Goal: Understand process/instructions: Learn how to perform a task or action

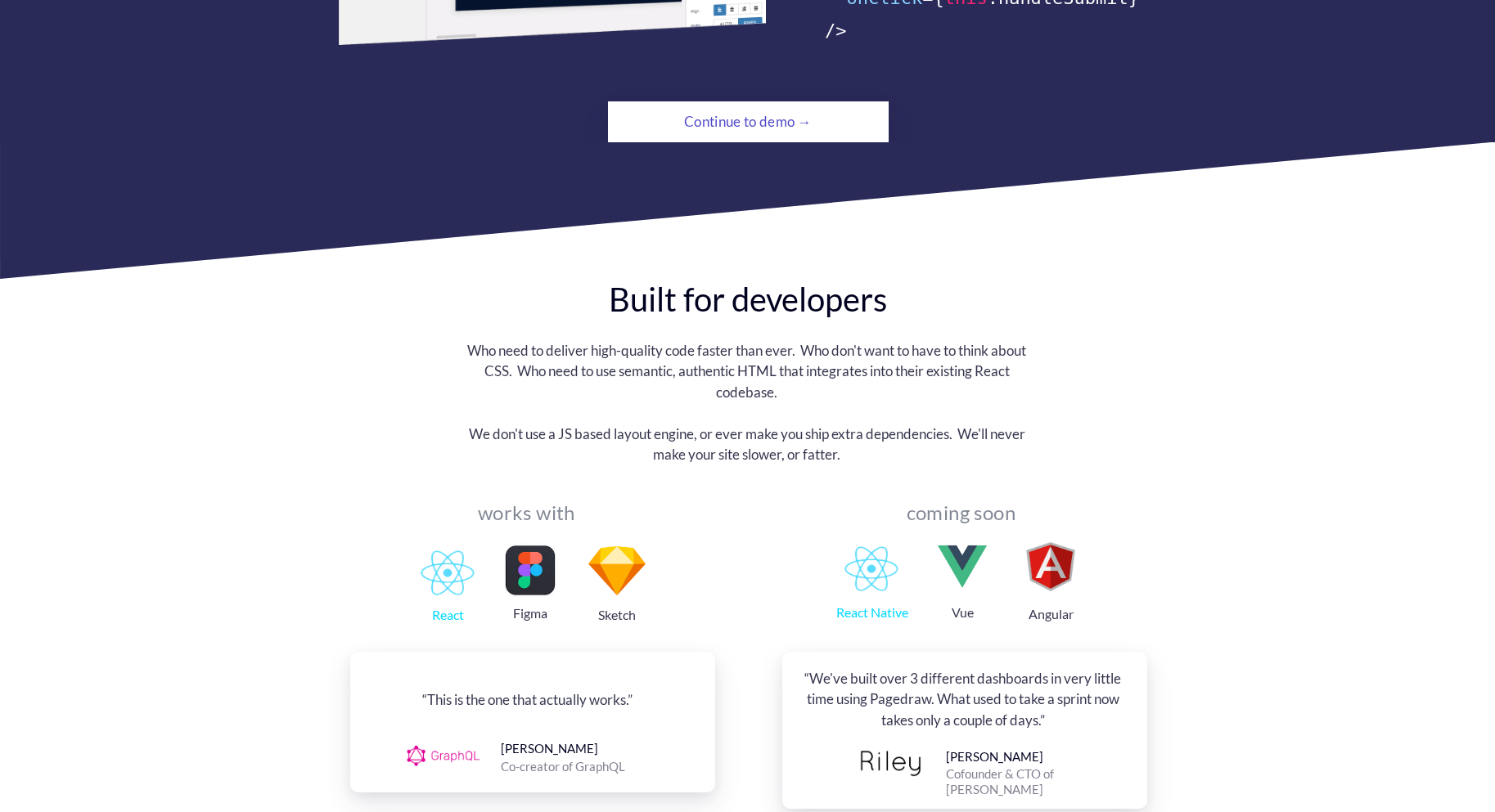
scroll to position [1308, 0]
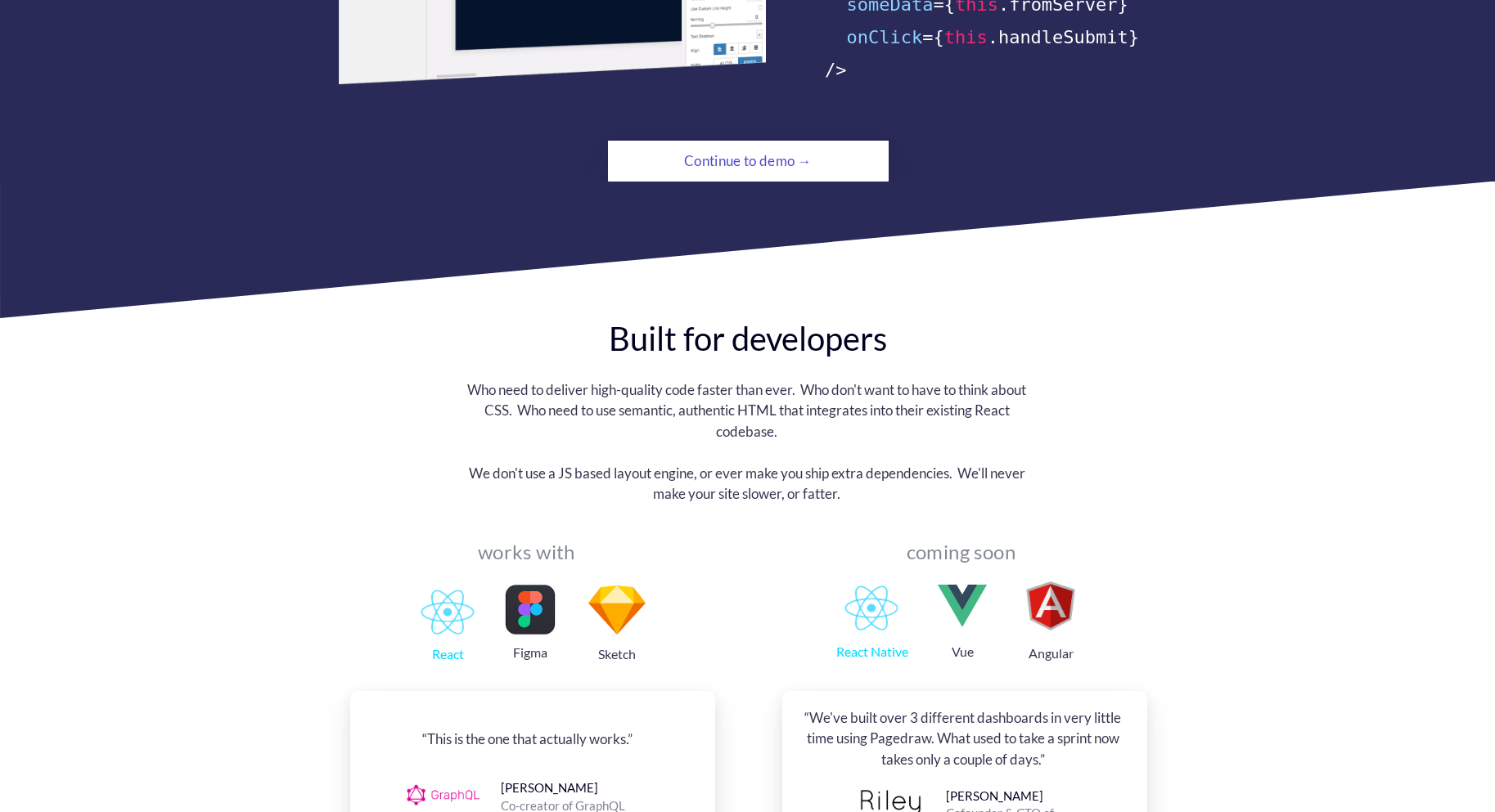
click at [749, 144] on div "Continue to demo →" at bounding box center [748, 160] width 192 height 33
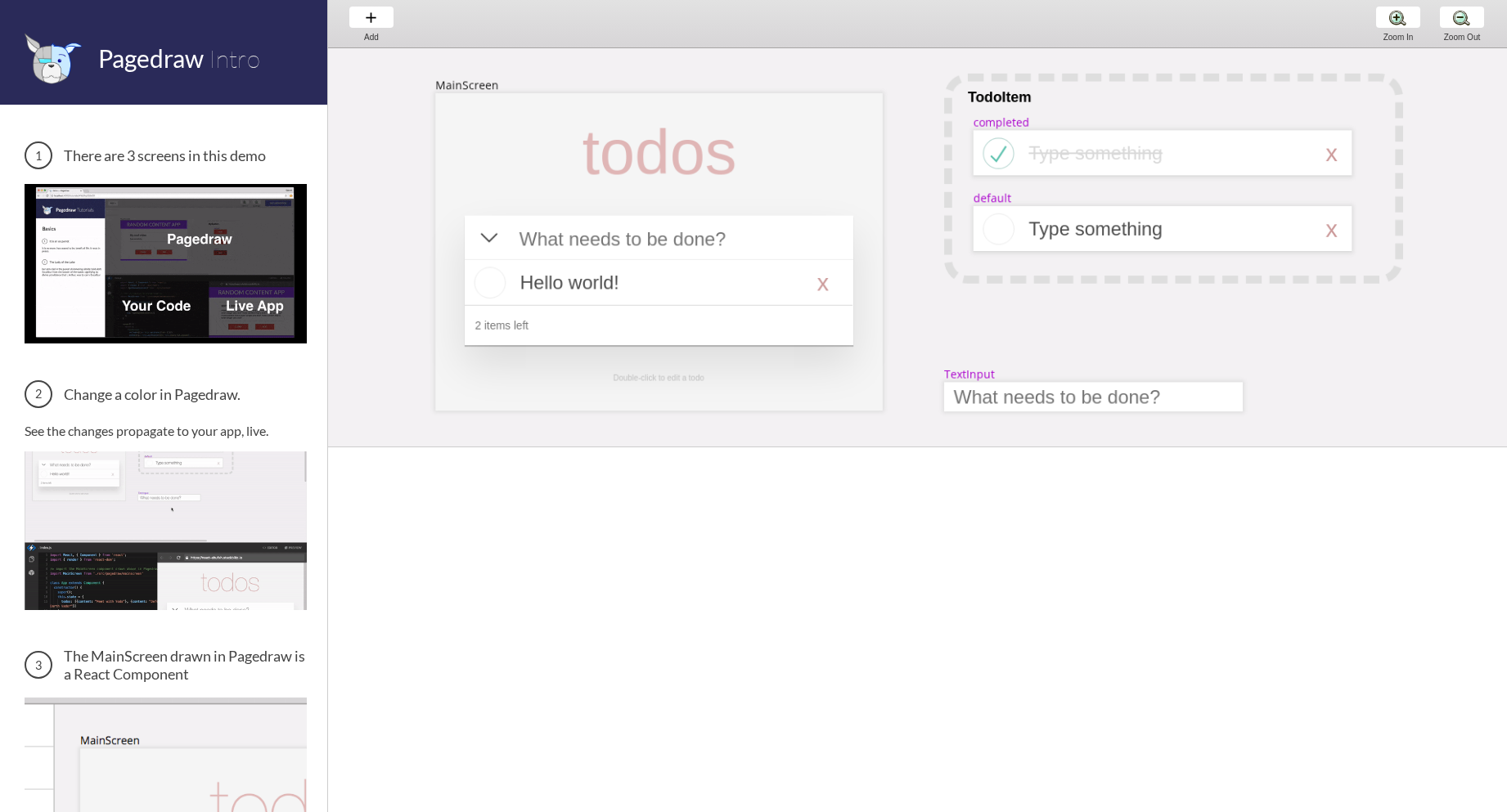
scroll to position [0, 7]
select select "3"
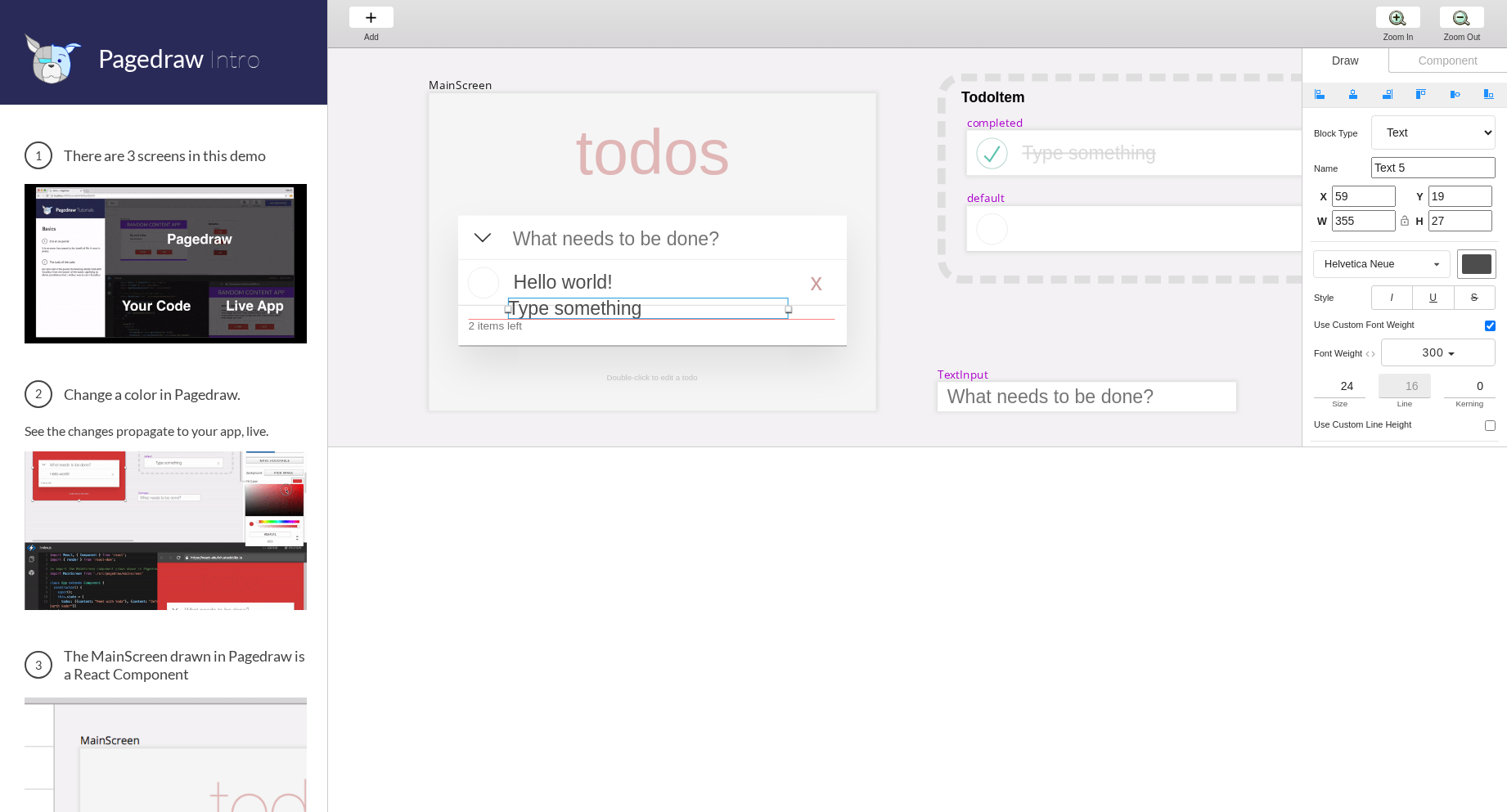
drag, startPoint x: 1063, startPoint y: 229, endPoint x: 548, endPoint y: 310, distance: 521.3
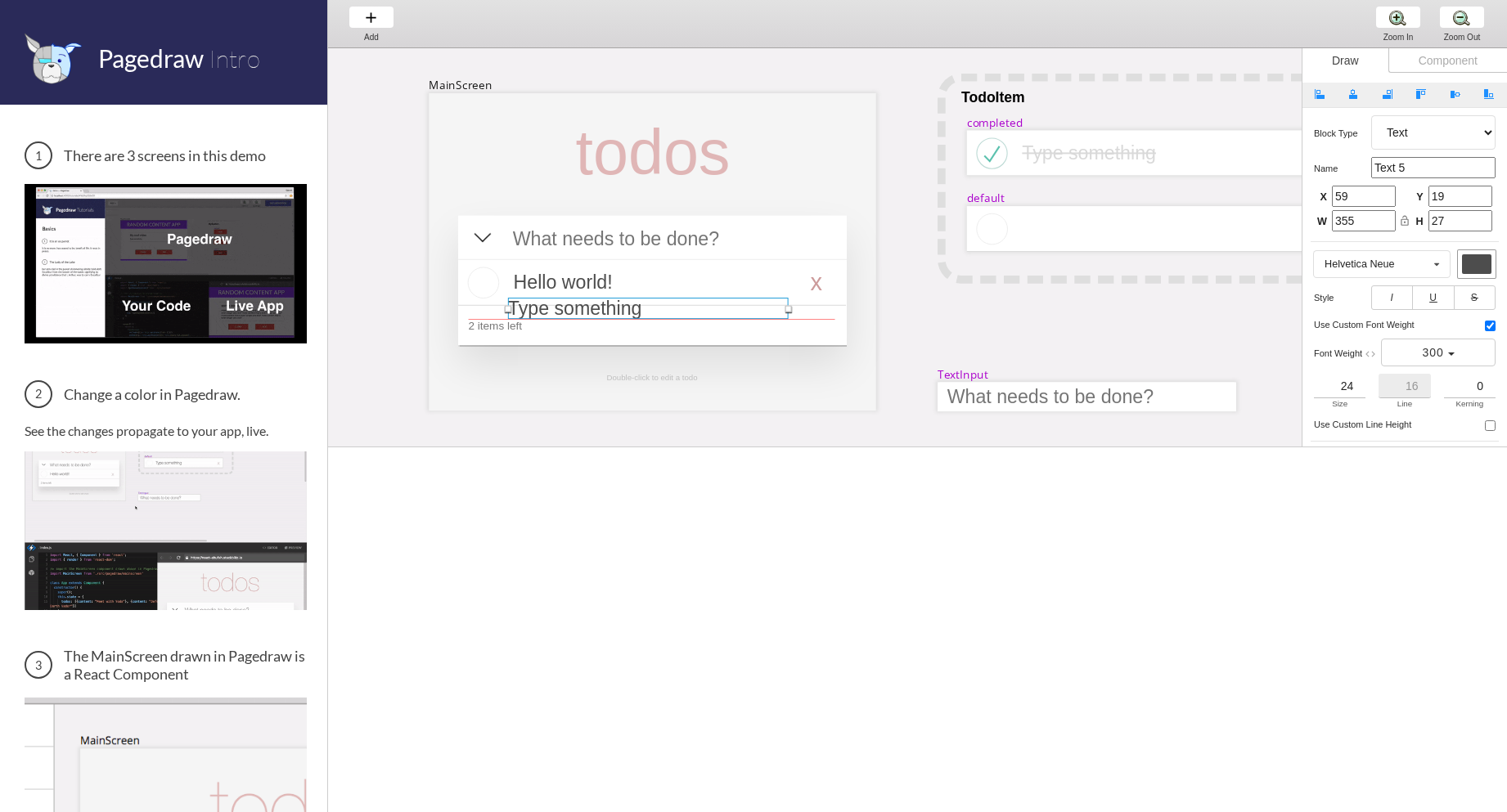
click at [548, 310] on div at bounding box center [649, 309] width 281 height 22
type input "100"
type input "259"
click at [657, 318] on div at bounding box center [649, 309] width 281 height 22
